Goal: Transaction & Acquisition: Subscribe to service/newsletter

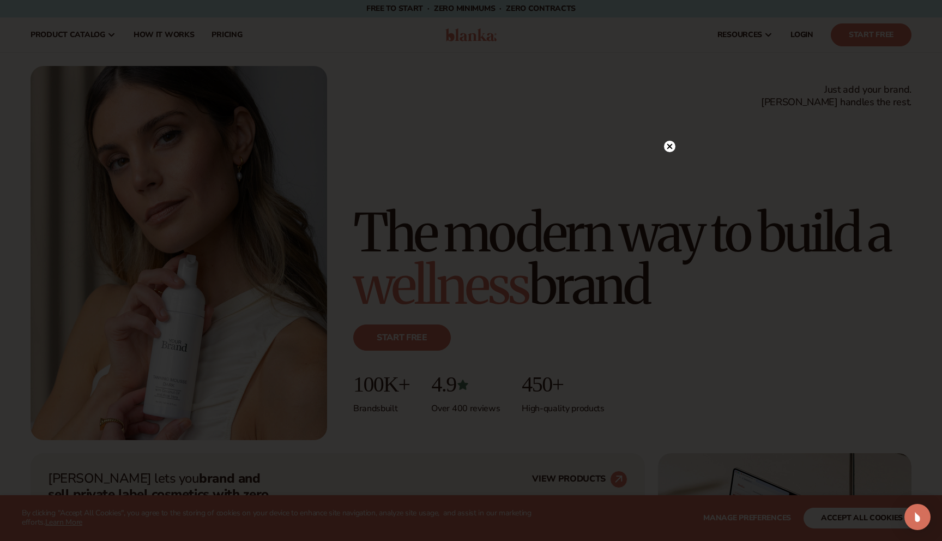
click at [667, 148] on circle at bounding box center [669, 146] width 11 height 11
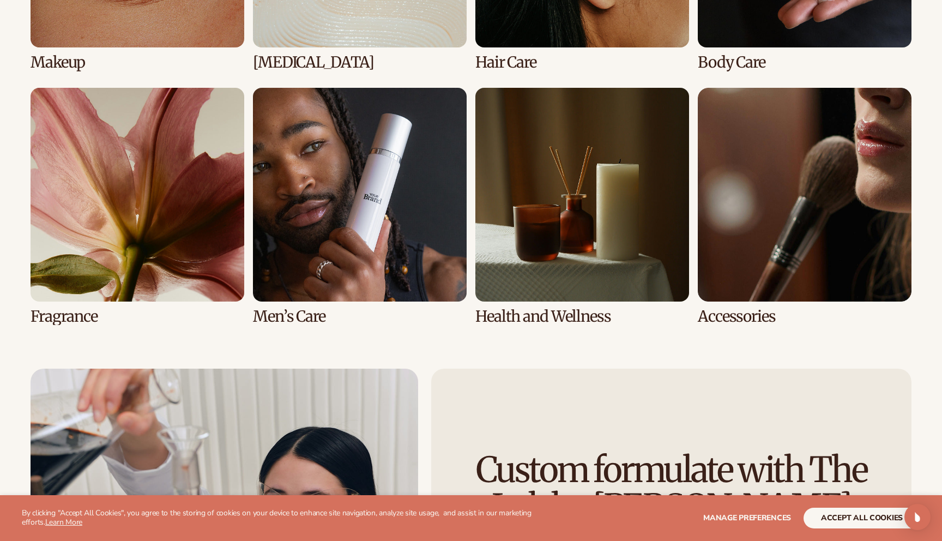
scroll to position [2414, 0]
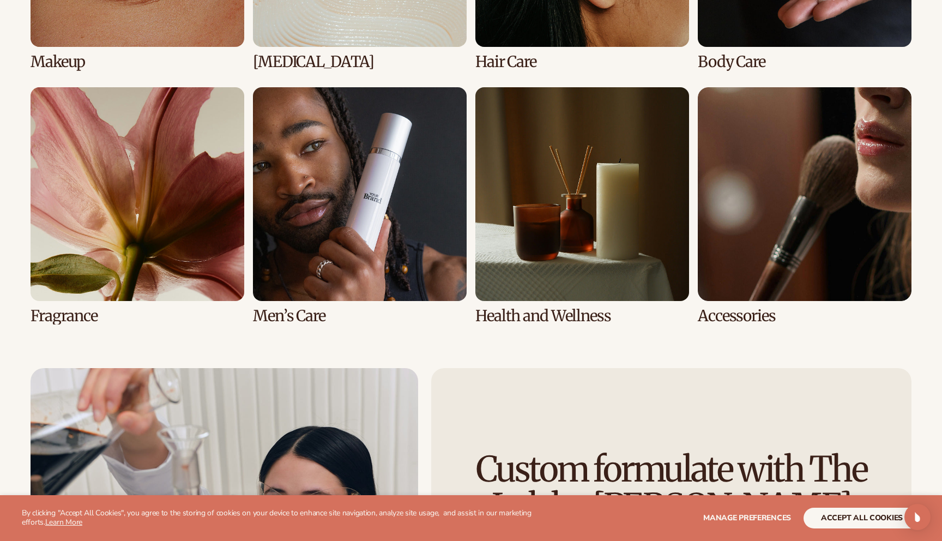
click at [517, 197] on link "7 / 8" at bounding box center [582, 205] width 214 height 237
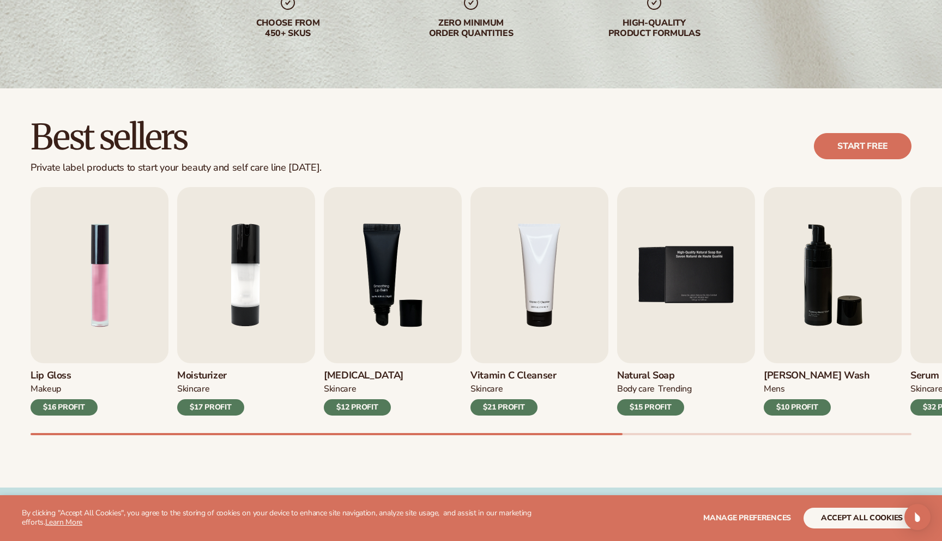
scroll to position [205, 0]
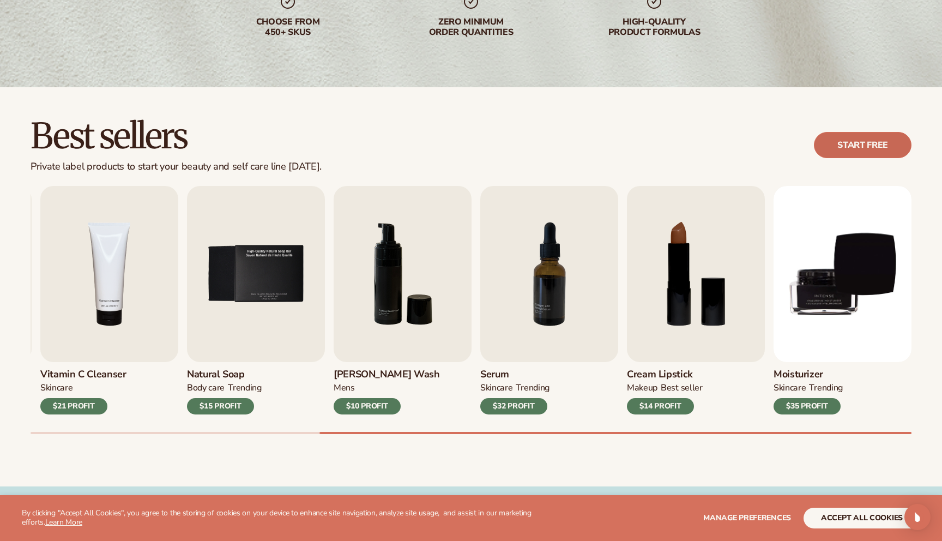
click at [853, 149] on link "Start free" at bounding box center [863, 145] width 98 height 26
